Goal: Obtain resource: Obtain resource

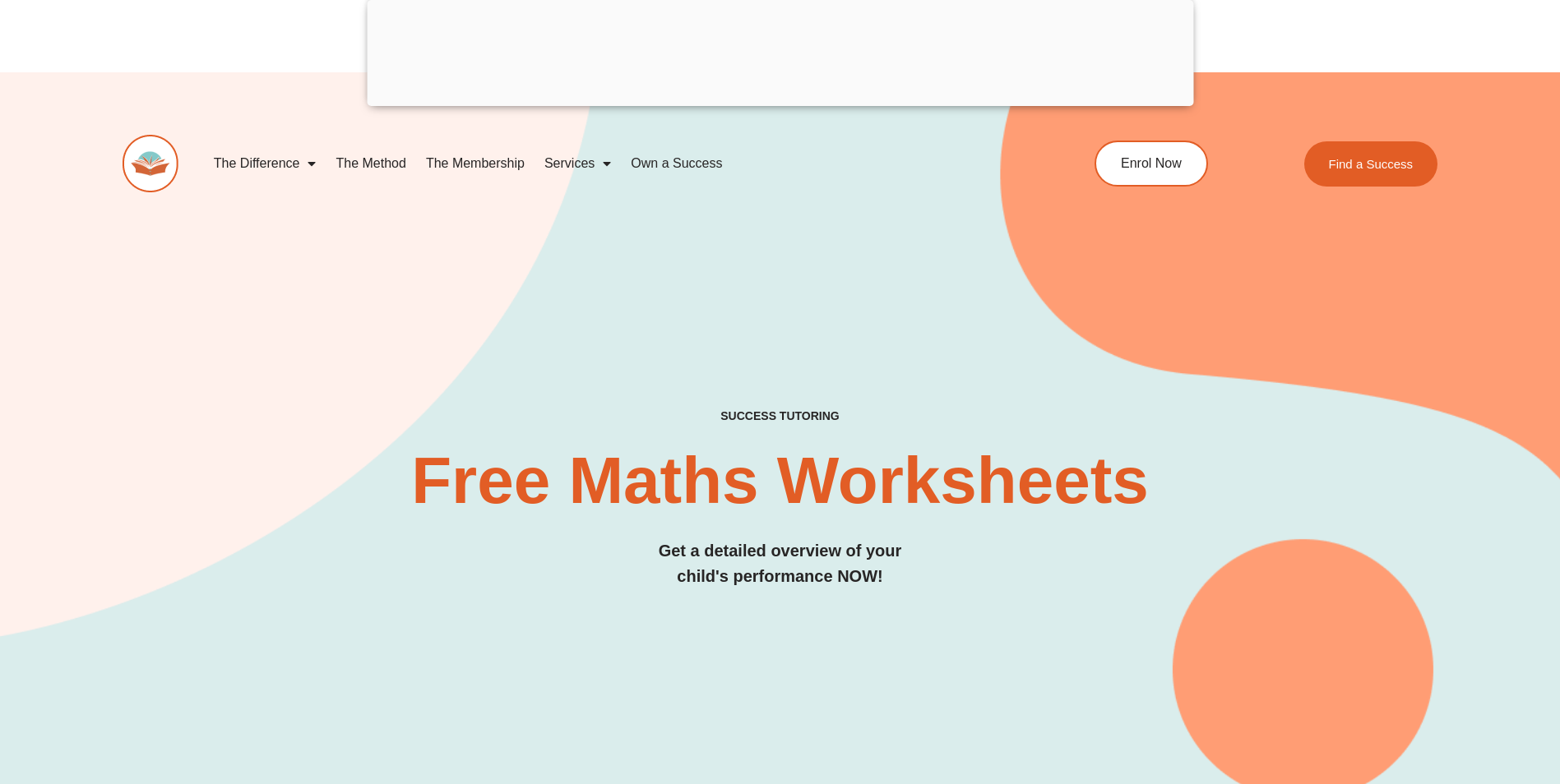
click at [248, 170] on link "The Difference" at bounding box center [265, 164] width 123 height 38
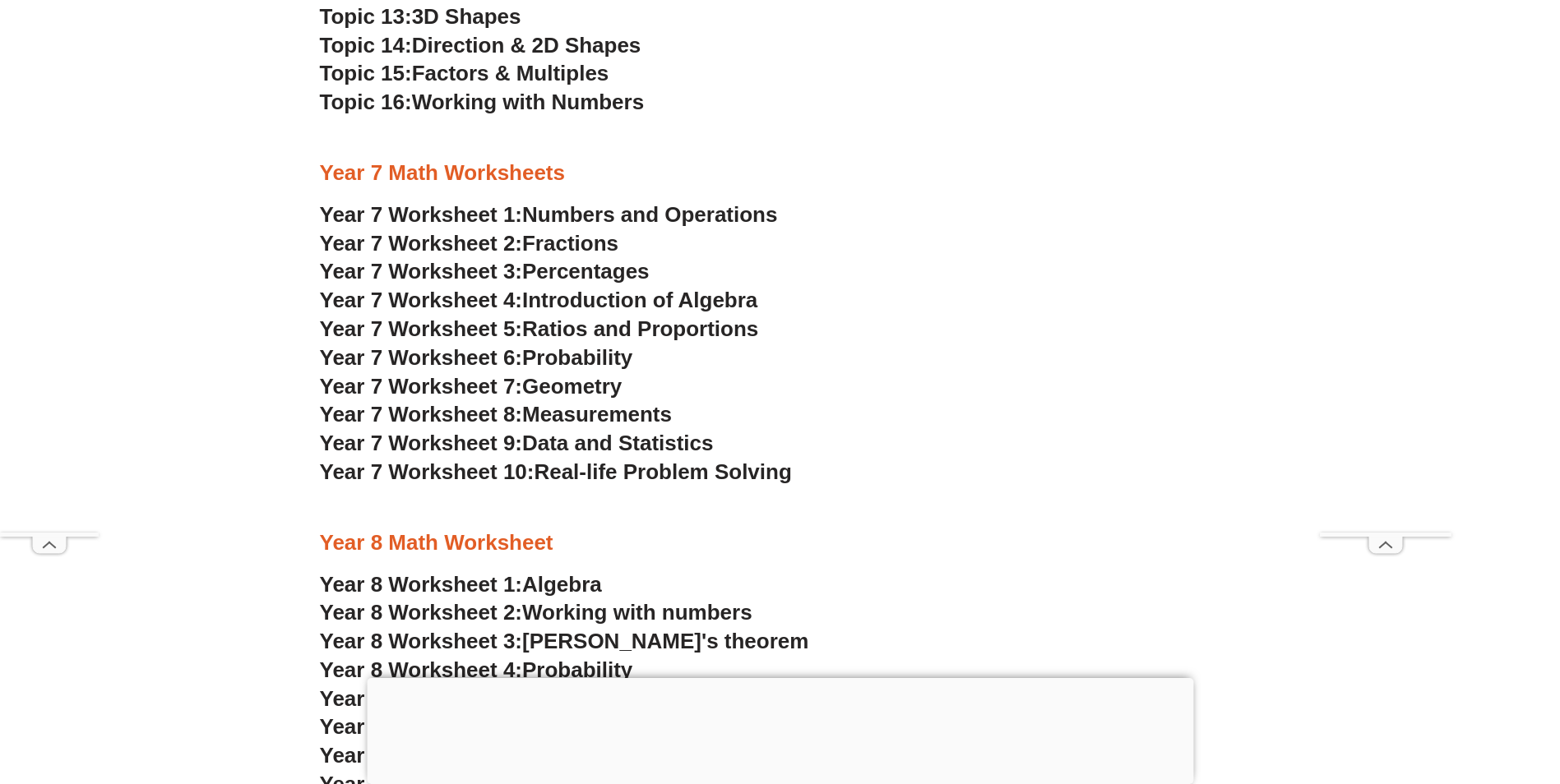
scroll to position [4932, 0]
click at [652, 439] on span "Data and Statistics" at bounding box center [617, 442] width 191 height 25
click at [705, 332] on span "Ratios and Proportions" at bounding box center [639, 327] width 236 height 25
click at [634, 418] on span "Measurements" at bounding box center [597, 412] width 149 height 25
